Goal: Find specific page/section: Find specific page/section

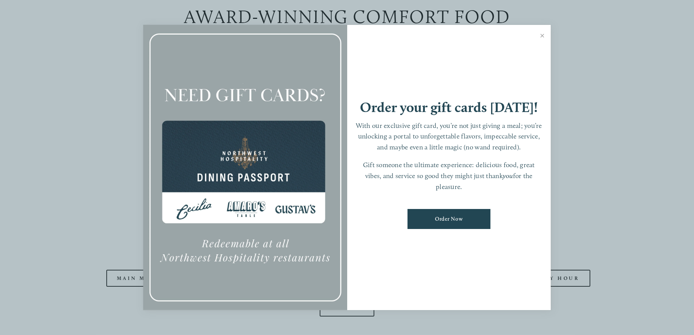
scroll to position [717, 0]
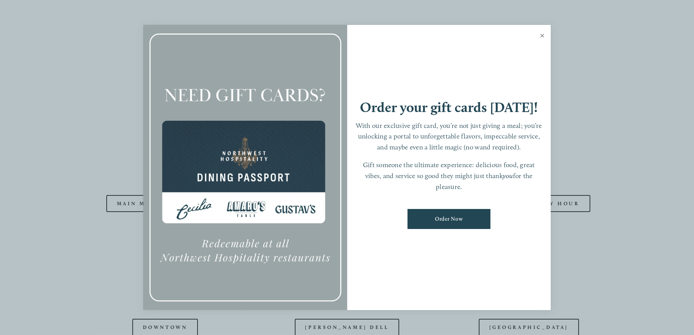
click at [539, 35] on link "Close" at bounding box center [542, 36] width 15 height 21
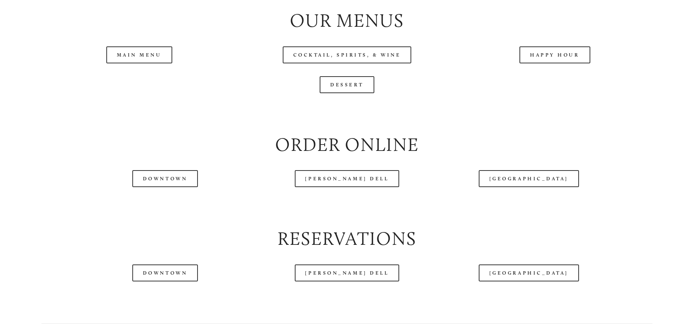
scroll to position [867, 0]
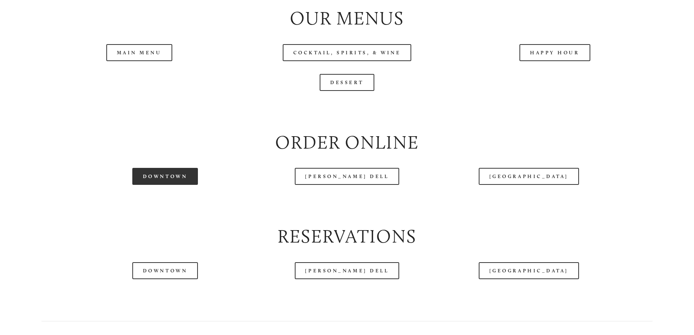
click at [169, 185] on link "Downtown" at bounding box center [165, 176] width 66 height 17
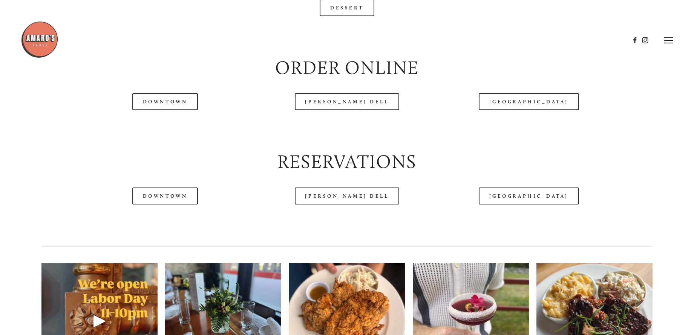
scroll to position [867, 0]
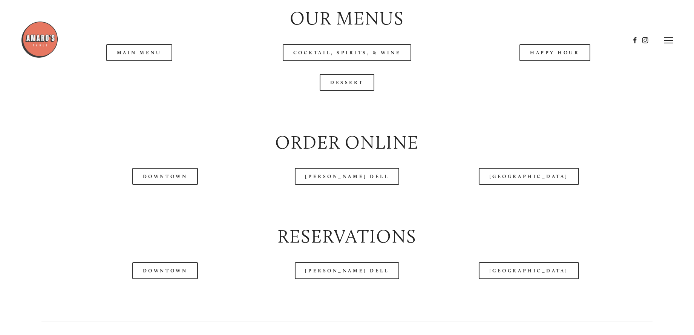
click at [572, 79] on header "Menu Order Now Visit Gallery 0" at bounding box center [347, 40] width 653 height 81
click at [575, 79] on header "Menu Order Now Visit Gallery 0" at bounding box center [347, 40] width 653 height 81
click at [563, 61] on link "Happy Hour" at bounding box center [555, 52] width 71 height 17
